Goal: Navigation & Orientation: Understand site structure

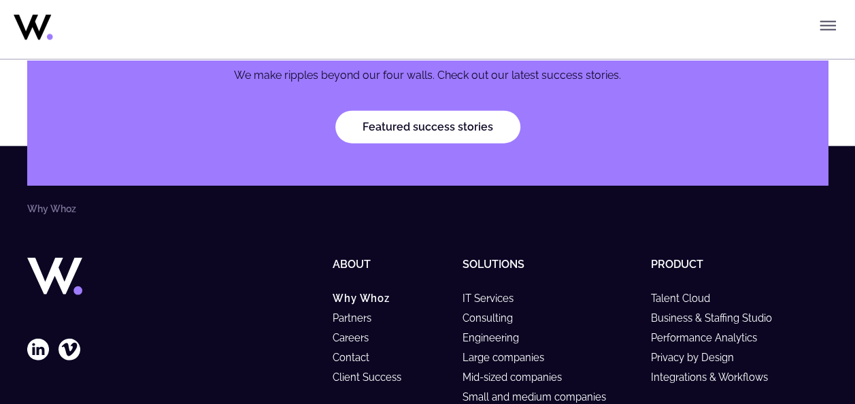
scroll to position [4081, 0]
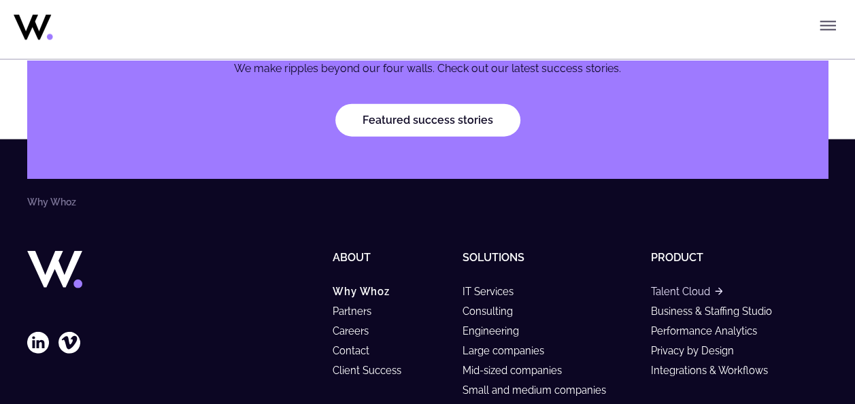
click at [677, 286] on link "Talent Cloud" at bounding box center [685, 292] width 71 height 12
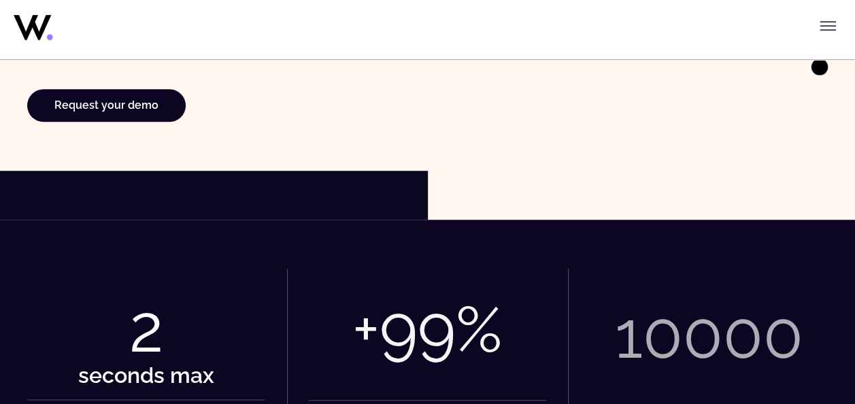
scroll to position [680, 0]
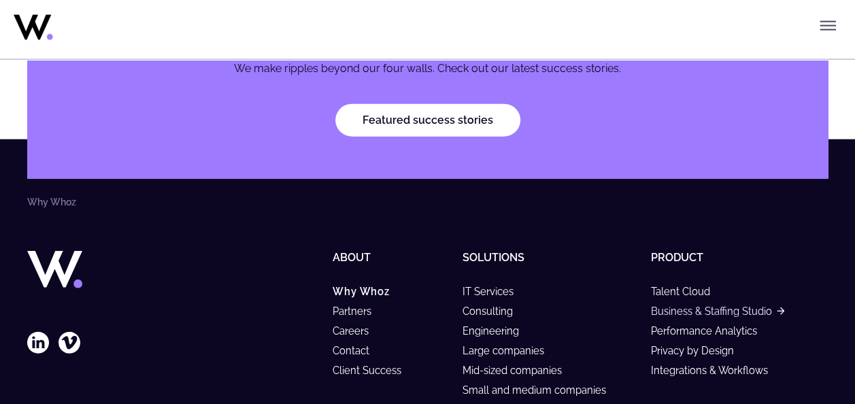
click at [702, 305] on link "Business & Staffing Studio" at bounding box center [716, 311] width 133 height 12
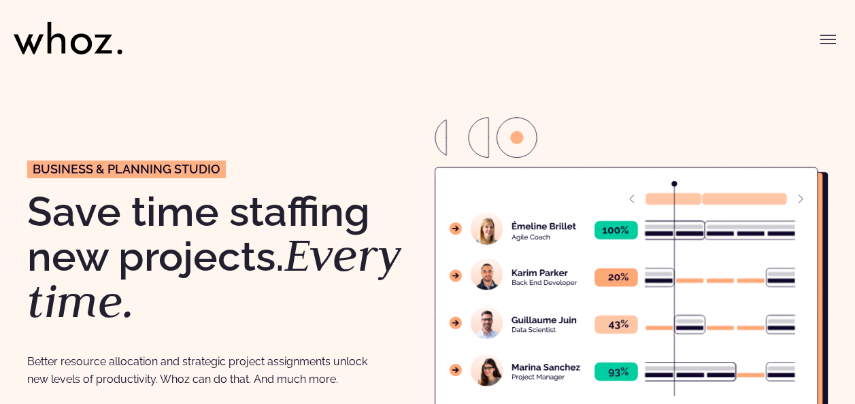
click at [77, 42] on icon at bounding box center [68, 38] width 109 height 33
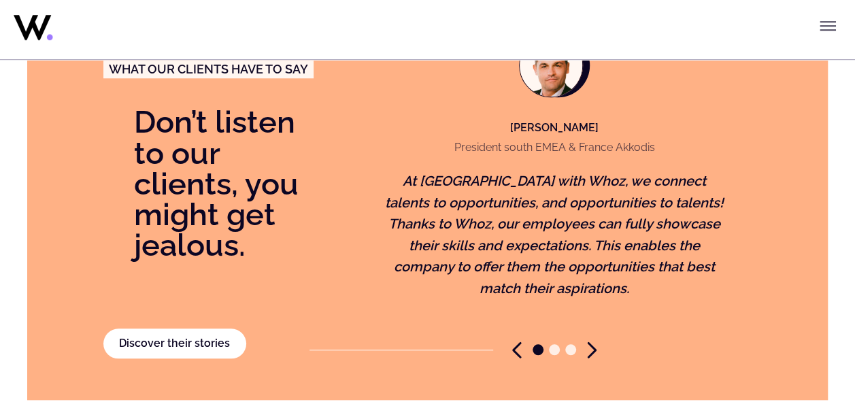
scroll to position [3123, 0]
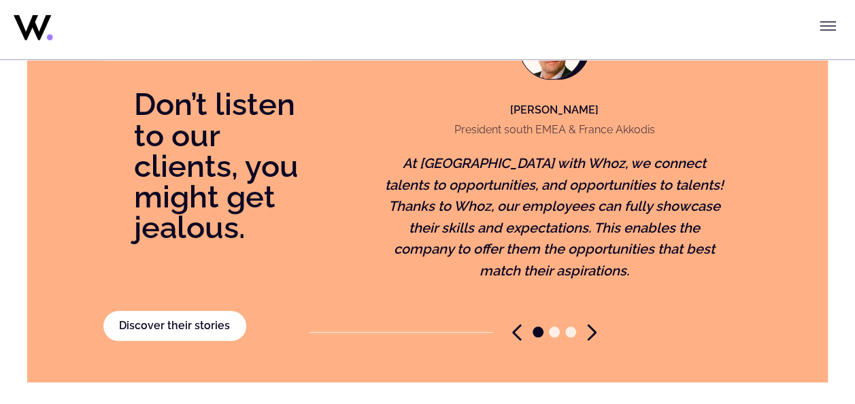
click at [593, 332] on icon "Next slide" at bounding box center [592, 332] width 10 height 17
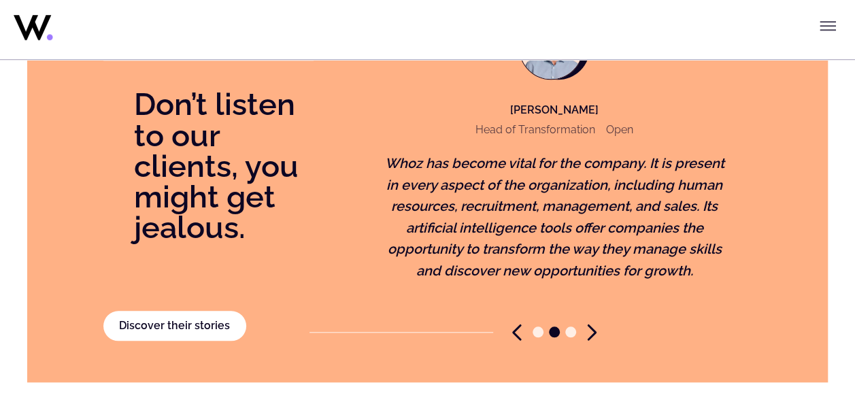
click at [567, 334] on span "Go to slide 3" at bounding box center [570, 332] width 11 height 11
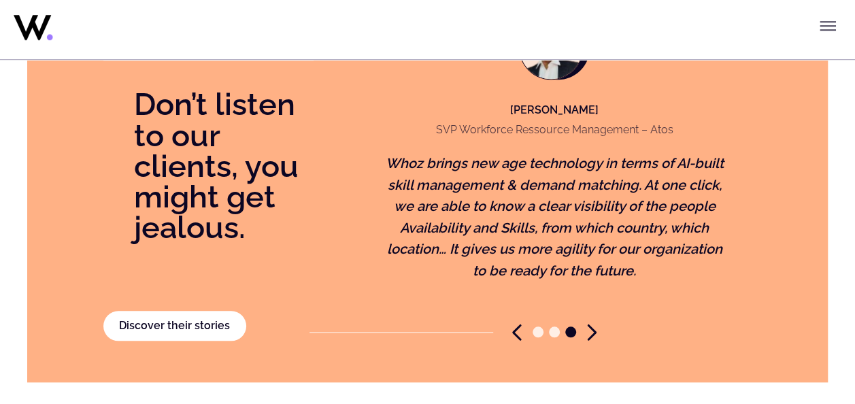
click at [553, 332] on span "Go to slide 2" at bounding box center [554, 332] width 11 height 11
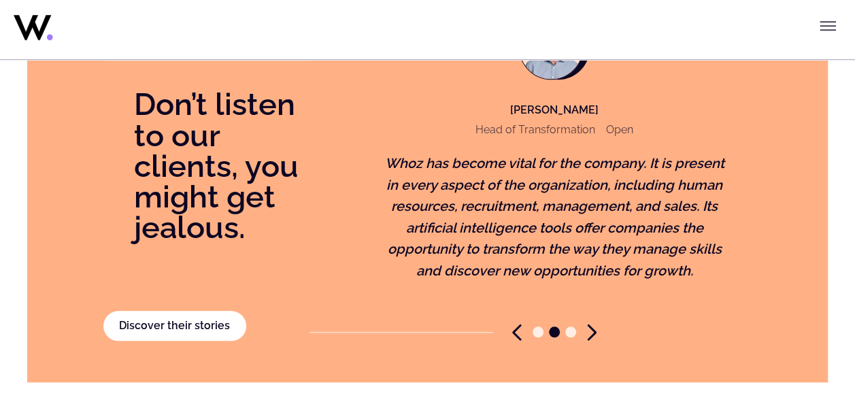
click at [535, 331] on span "Go to slide 1" at bounding box center [538, 332] width 11 height 11
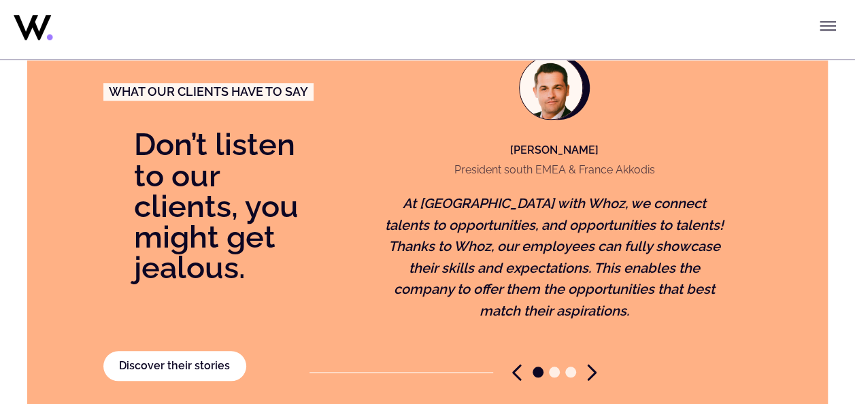
scroll to position [3055, 0]
